Goal: Information Seeking & Learning: Learn about a topic

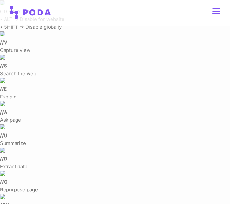
click at [218, 10] on link at bounding box center [216, 11] width 8 height 6
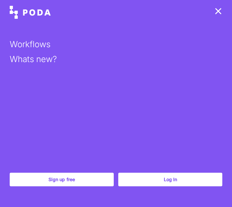
click at [164, 178] on link "Log In" at bounding box center [170, 180] width 104 height 14
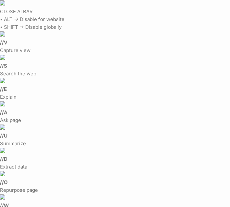
scroll to position [32, 0]
drag, startPoint x: 116, startPoint y: 117, endPoint x: 151, endPoint y: 117, distance: 34.6
drag, startPoint x: 151, startPoint y: 117, endPoint x: 171, endPoint y: 83, distance: 39.4
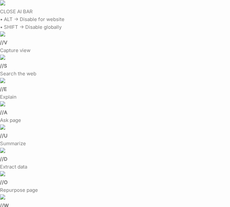
drag, startPoint x: 146, startPoint y: 81, endPoint x: 221, endPoint y: 123, distance: 86.7
drag, startPoint x: 185, startPoint y: 124, endPoint x: 196, endPoint y: 123, distance: 11.0
drag, startPoint x: 154, startPoint y: 131, endPoint x: 182, endPoint y: 128, distance: 29.0
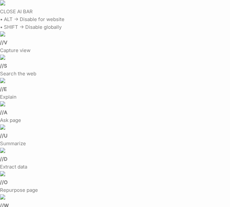
drag, startPoint x: 182, startPoint y: 128, endPoint x: 201, endPoint y: 120, distance: 20.0
drag, startPoint x: 173, startPoint y: 121, endPoint x: 223, endPoint y: 91, distance: 58.0
drag, startPoint x: 159, startPoint y: 40, endPoint x: 204, endPoint y: 80, distance: 60.5
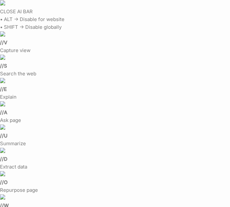
drag, startPoint x: 143, startPoint y: 54, endPoint x: 191, endPoint y: 94, distance: 62.6
drag, startPoint x: 131, startPoint y: 69, endPoint x: 196, endPoint y: 128, distance: 87.7
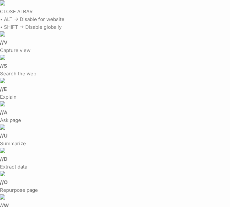
drag, startPoint x: 122, startPoint y: 113, endPoint x: 208, endPoint y: 118, distance: 85.5
drag, startPoint x: 185, startPoint y: 105, endPoint x: 224, endPoint y: 127, distance: 45.2
click at [229, 130] on html "CLOSE AI BAR • ALT → Disable for website • SHIFT → Disable globally // V Captur…" at bounding box center [115, 103] width 230 height 207
drag, startPoint x: 120, startPoint y: 65, endPoint x: 85, endPoint y: 109, distance: 56.2
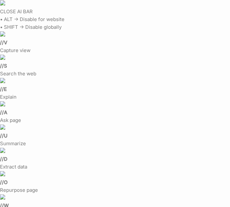
drag, startPoint x: 167, startPoint y: 66, endPoint x: 71, endPoint y: 84, distance: 97.7
drag, startPoint x: 160, startPoint y: 82, endPoint x: 89, endPoint y: 112, distance: 77.3
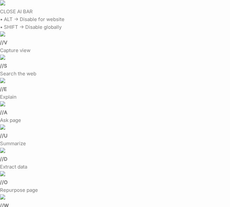
drag, startPoint x: 219, startPoint y: 73, endPoint x: 210, endPoint y: 119, distance: 46.9
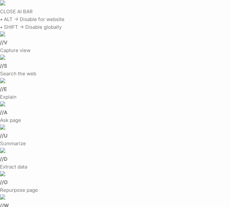
drag, startPoint x: 210, startPoint y: 95, endPoint x: 211, endPoint y: 43, distance: 51.7
drag, startPoint x: 211, startPoint y: 43, endPoint x: 219, endPoint y: 74, distance: 32.5
drag, startPoint x: 213, startPoint y: 108, endPoint x: 213, endPoint y: 35, distance: 72.7
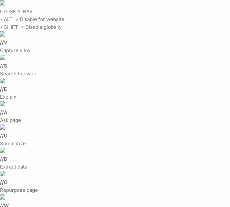
drag, startPoint x: 175, startPoint y: 150, endPoint x: 189, endPoint y: 75, distance: 76.0
drag, startPoint x: 163, startPoint y: 116, endPoint x: 145, endPoint y: 33, distance: 85.5
drag, startPoint x: 161, startPoint y: 100, endPoint x: 116, endPoint y: -1, distance: 111.1
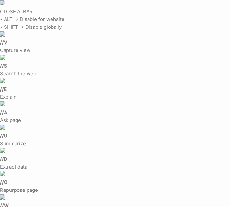
click at [116, 0] on html "CLOSE AI BAR • ALT → Disable for website • SHIFT → Disable globally // V Captur…" at bounding box center [115, 103] width 230 height 207
drag, startPoint x: 142, startPoint y: 119, endPoint x: 109, endPoint y: 93, distance: 41.4
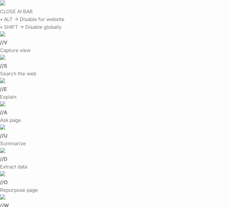
drag, startPoint x: 129, startPoint y: 77, endPoint x: 176, endPoint y: 89, distance: 48.3
drag, startPoint x: 145, startPoint y: 88, endPoint x: 189, endPoint y: 91, distance: 44.4
drag, startPoint x: 150, startPoint y: 85, endPoint x: 160, endPoint y: 101, distance: 19.0
